Goal: Task Accomplishment & Management: Manage account settings

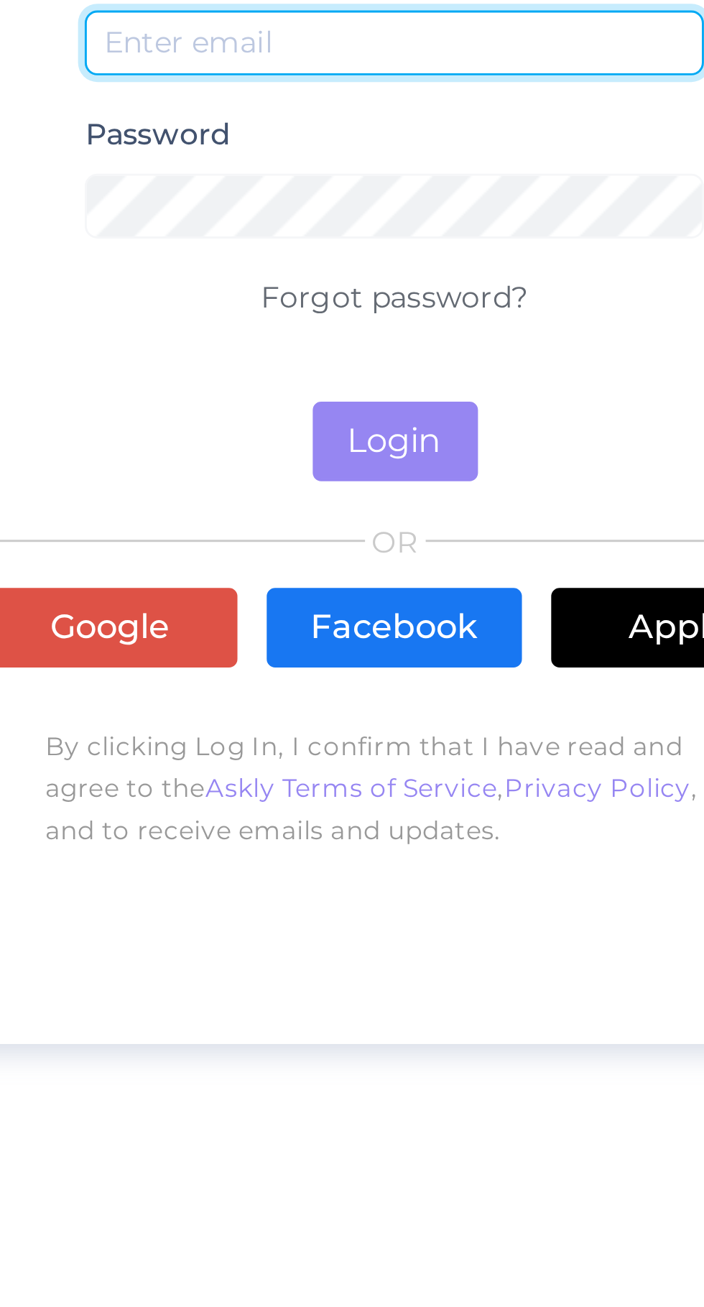
click at [444, 576] on input "email" at bounding box center [528, 565] width 213 height 22
type input "f"
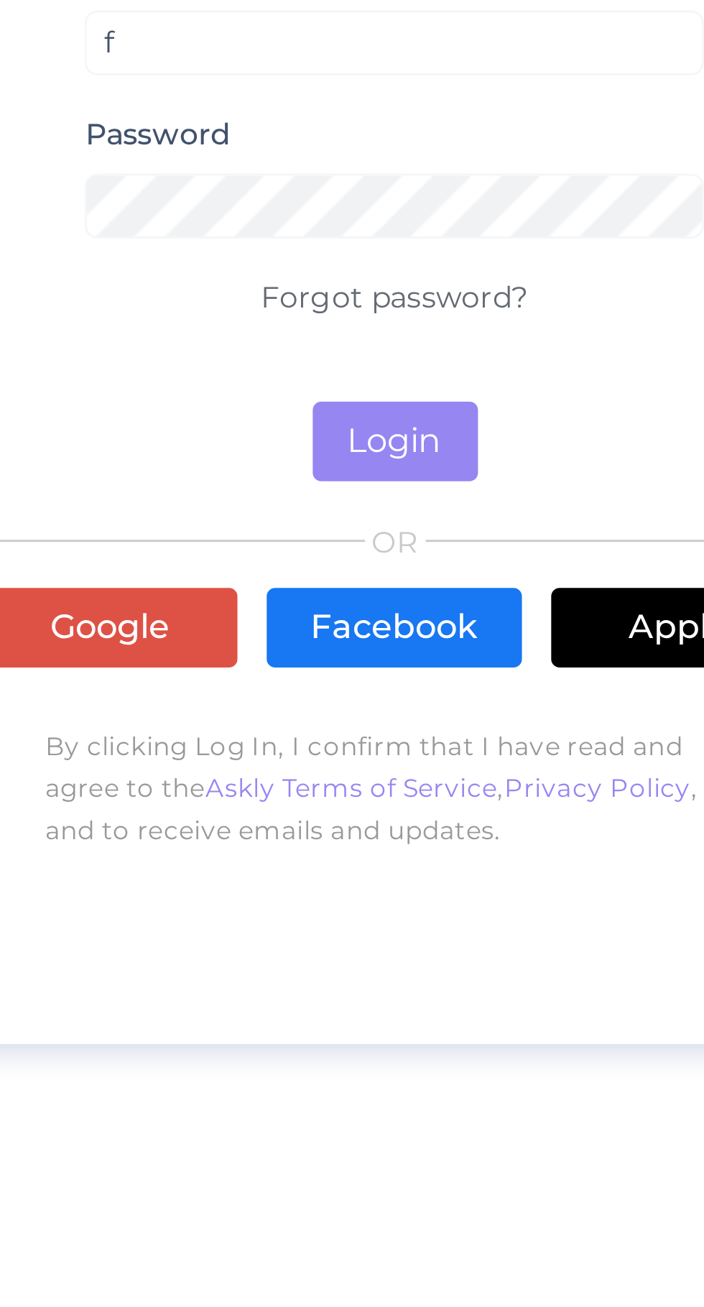
click at [566, 659] on link "Forgot password?" at bounding box center [528, 652] width 92 height 13
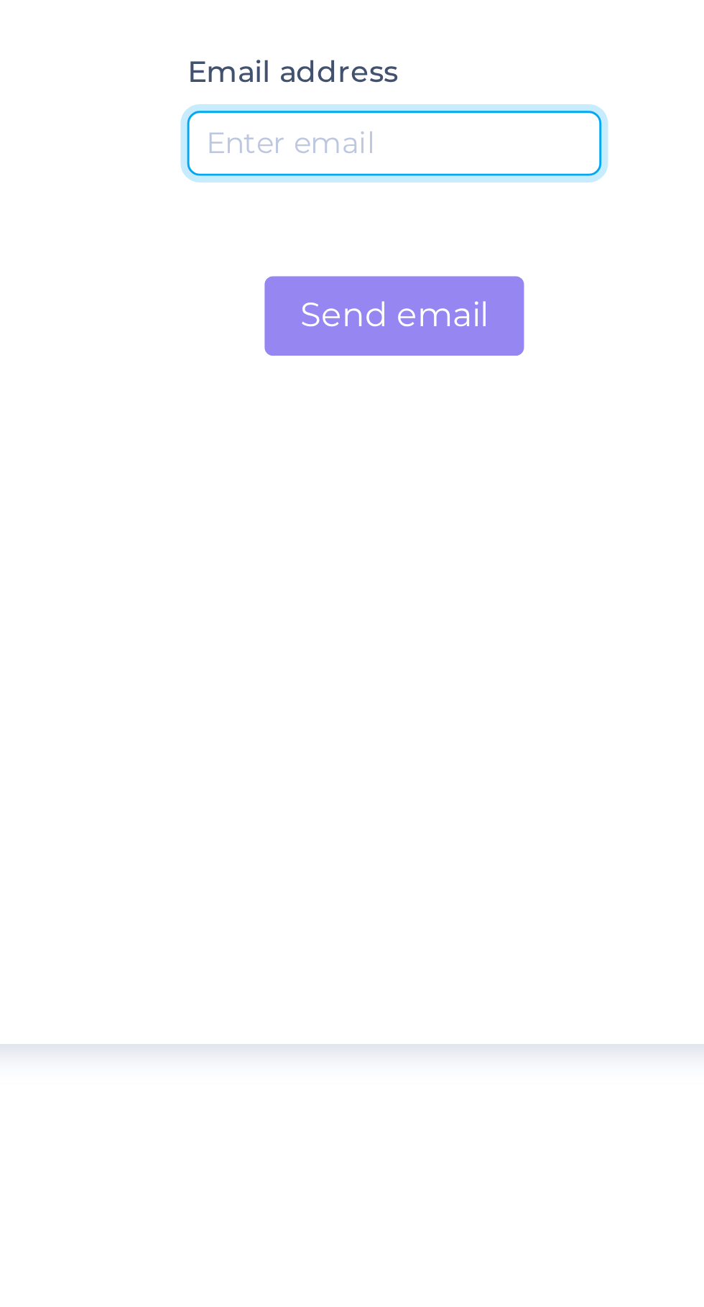
click at [492, 611] on input "email" at bounding box center [528, 600] width 142 height 22
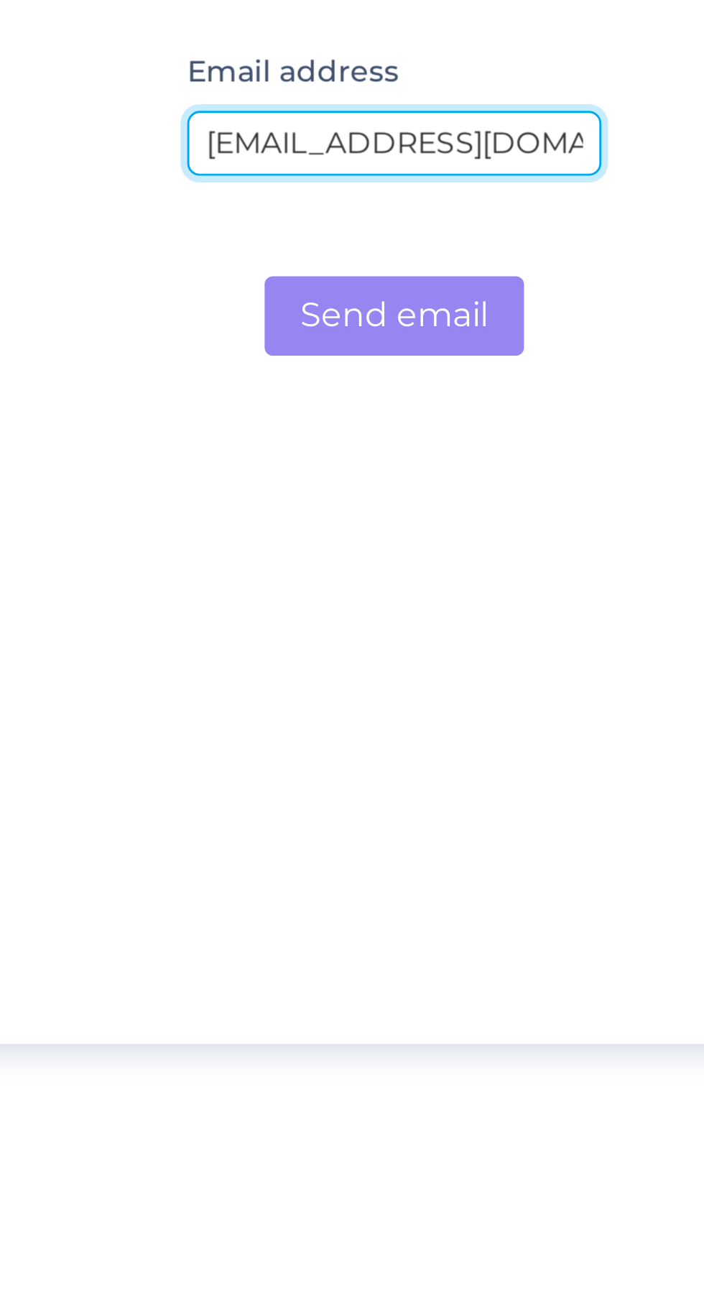
scroll to position [0, 47]
type input "[EMAIL_ADDRESS][DOMAIN_NAME]"
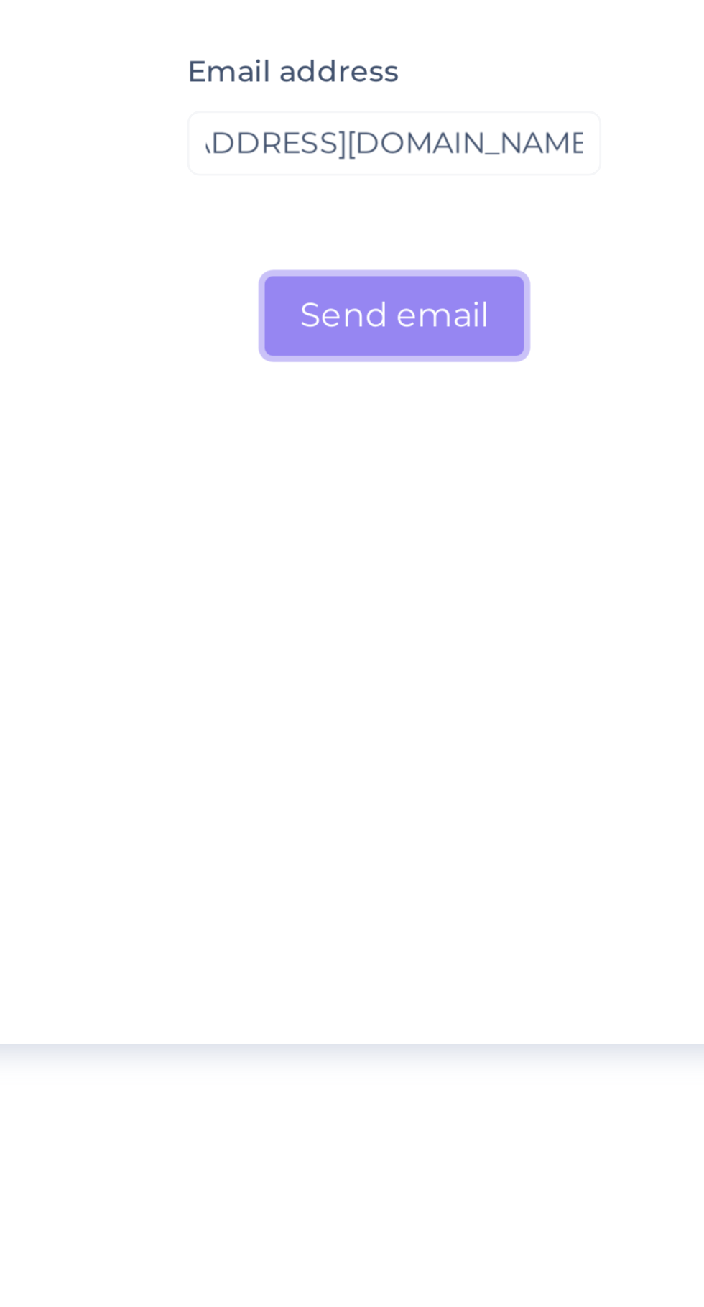
click at [557, 673] on button "Send email" at bounding box center [528, 658] width 89 height 27
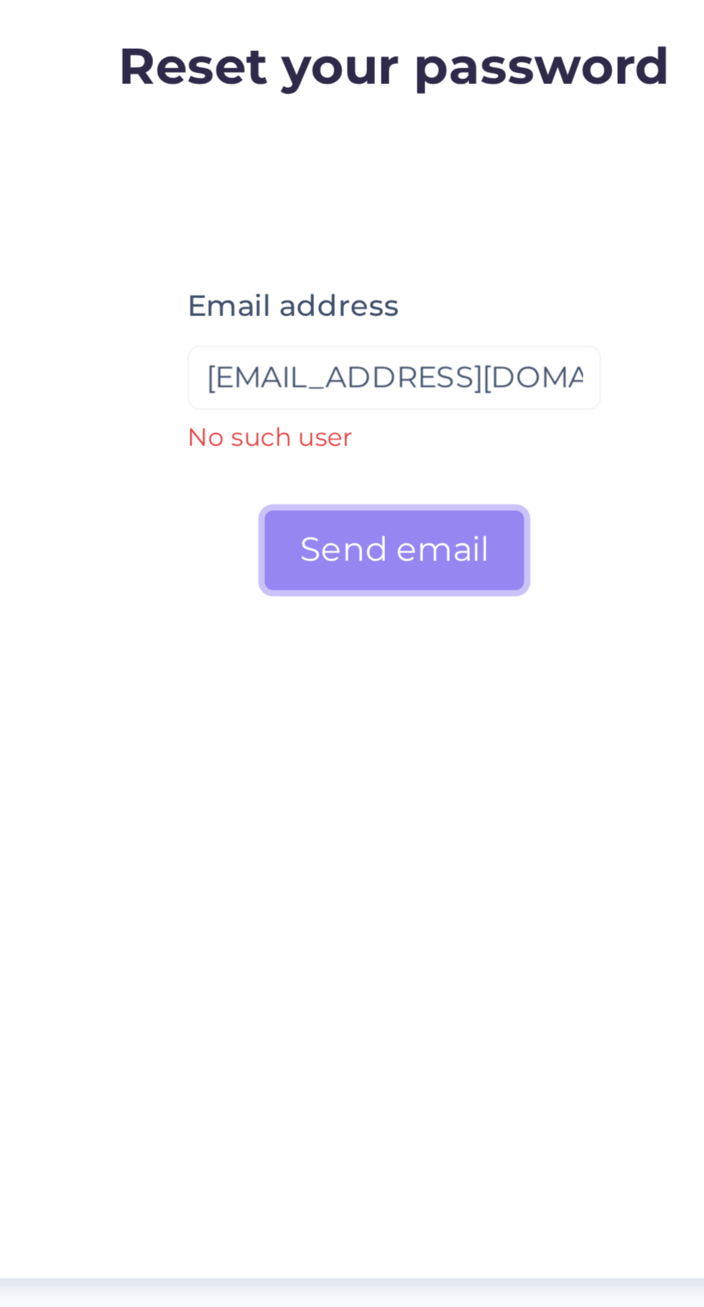
click at [552, 673] on button "Send email" at bounding box center [528, 658] width 89 height 27
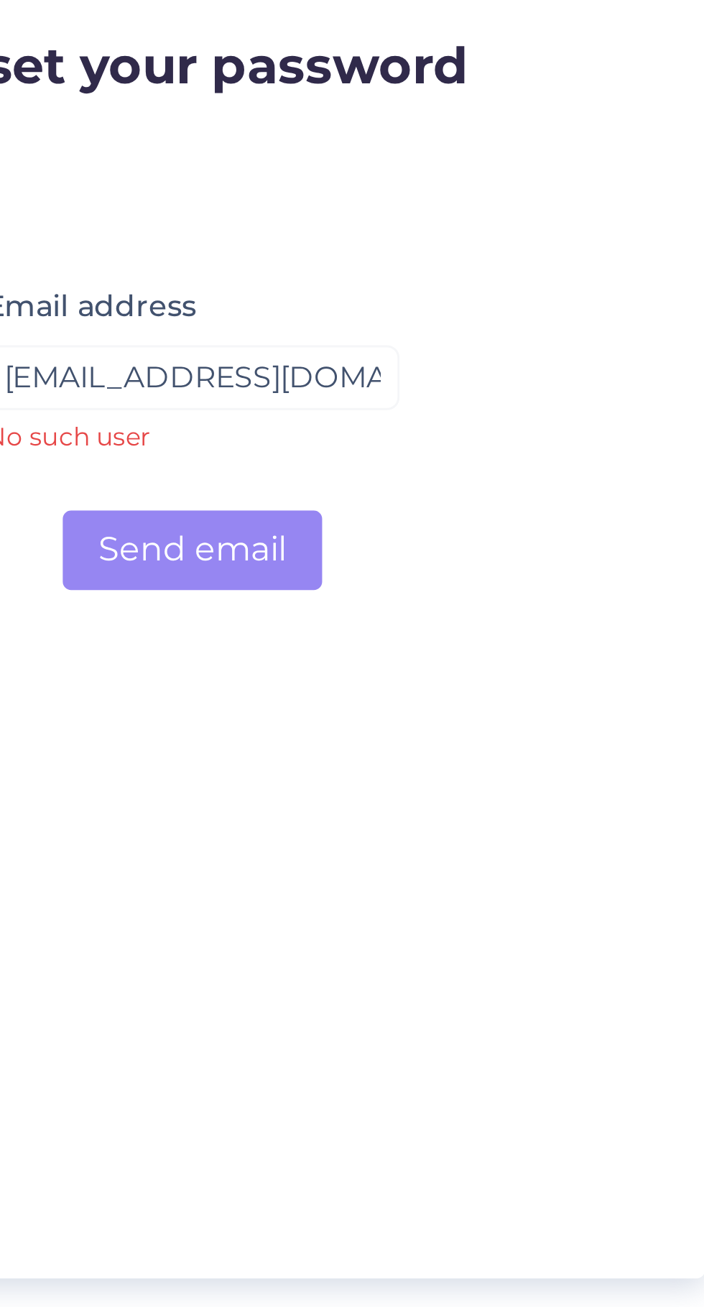
click at [648, 446] on link "Sign-in" at bounding box center [636, 432] width 65 height 27
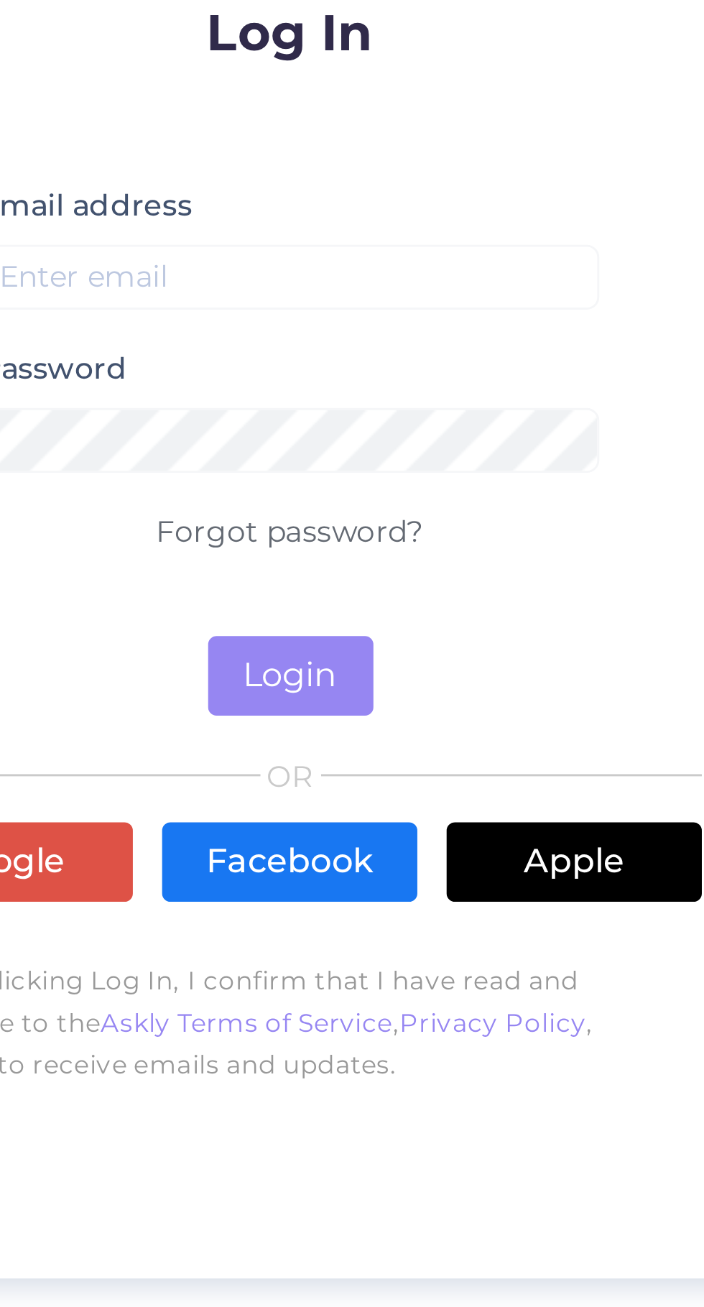
click at [601, 437] on button "EN" at bounding box center [585, 426] width 34 height 21
click at [653, 520] on p at bounding box center [528, 513] width 283 height 13
